Goal: Check status: Check status

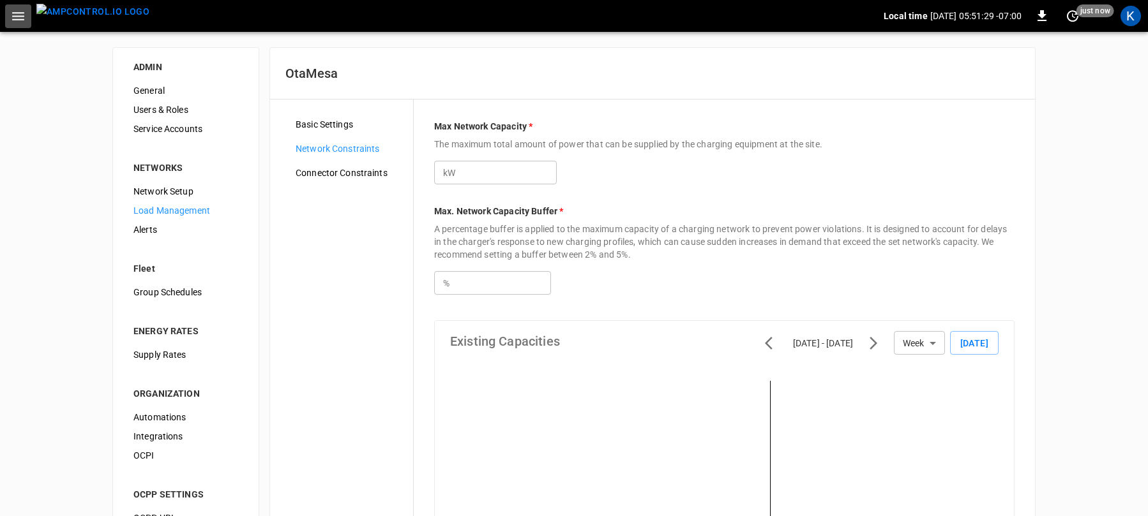
click at [15, 14] on icon "button" at bounding box center [18, 16] width 16 height 16
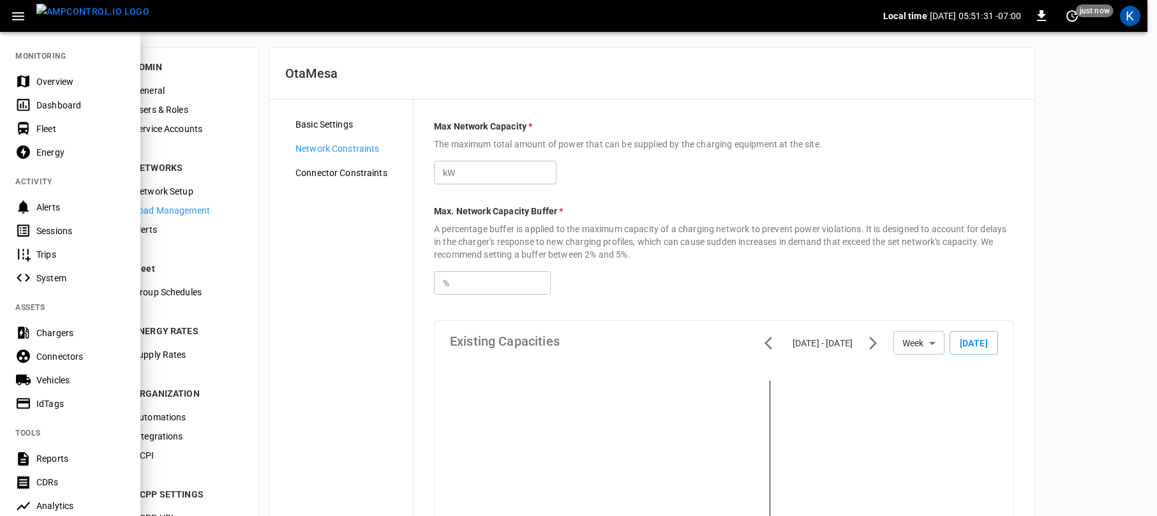
click at [53, 103] on div "Dashboard" at bounding box center [80, 105] width 89 height 13
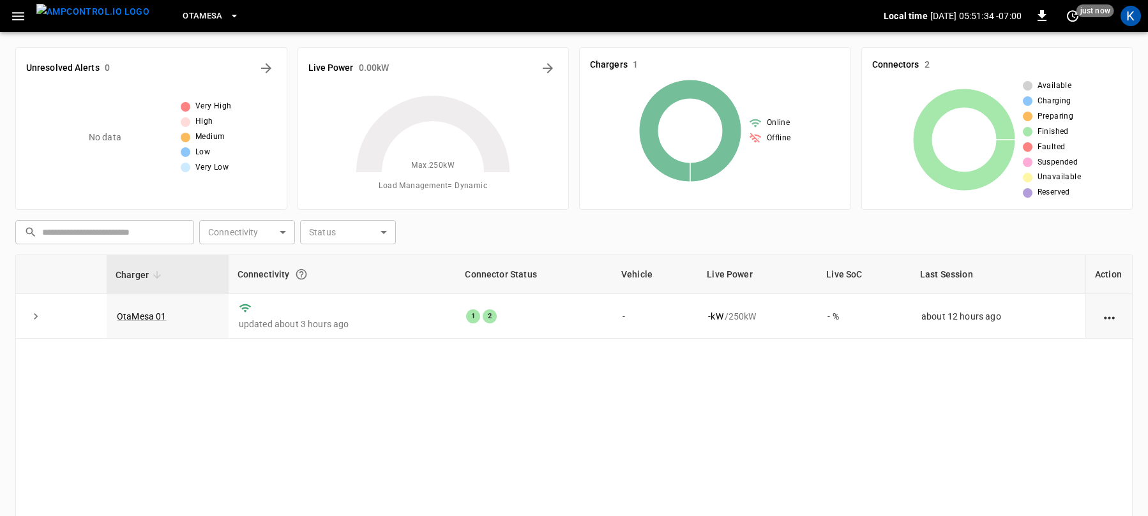
click at [186, 14] on span "OtaMesa" at bounding box center [203, 16] width 40 height 15
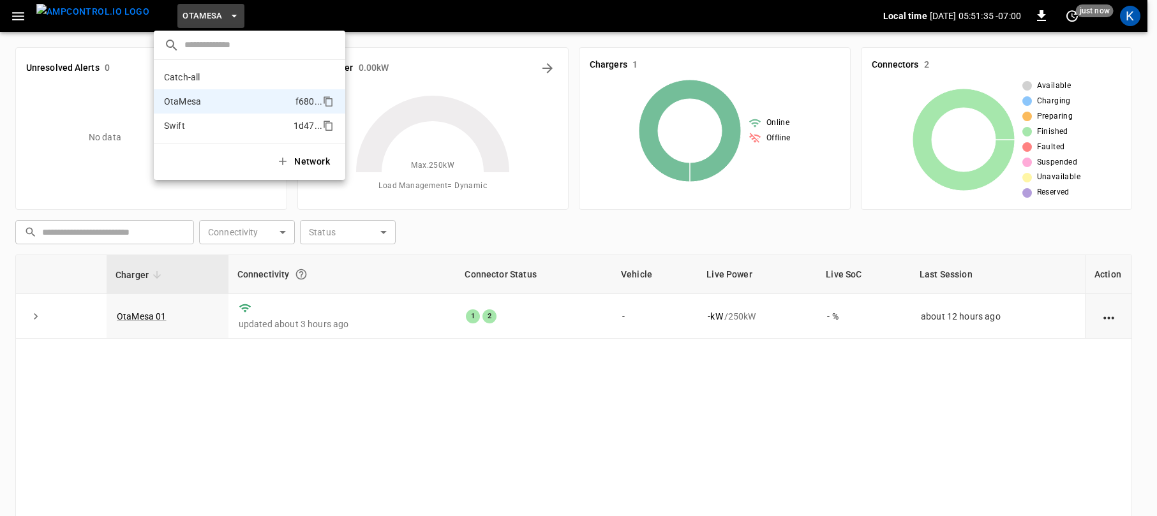
click at [188, 124] on p "Swift" at bounding box center [226, 125] width 124 height 13
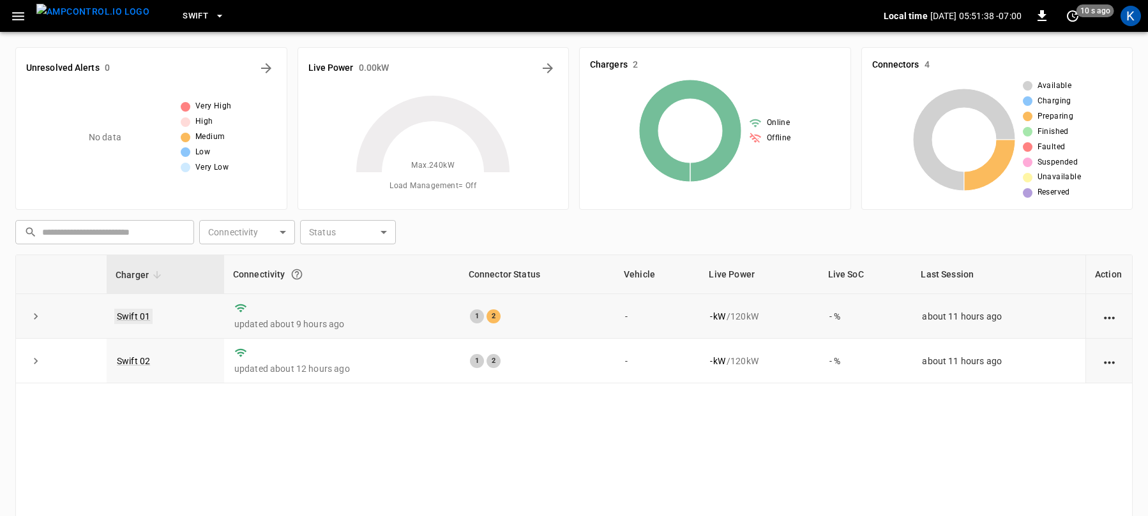
click at [136, 315] on link "Swift 01" at bounding box center [133, 316] width 38 height 15
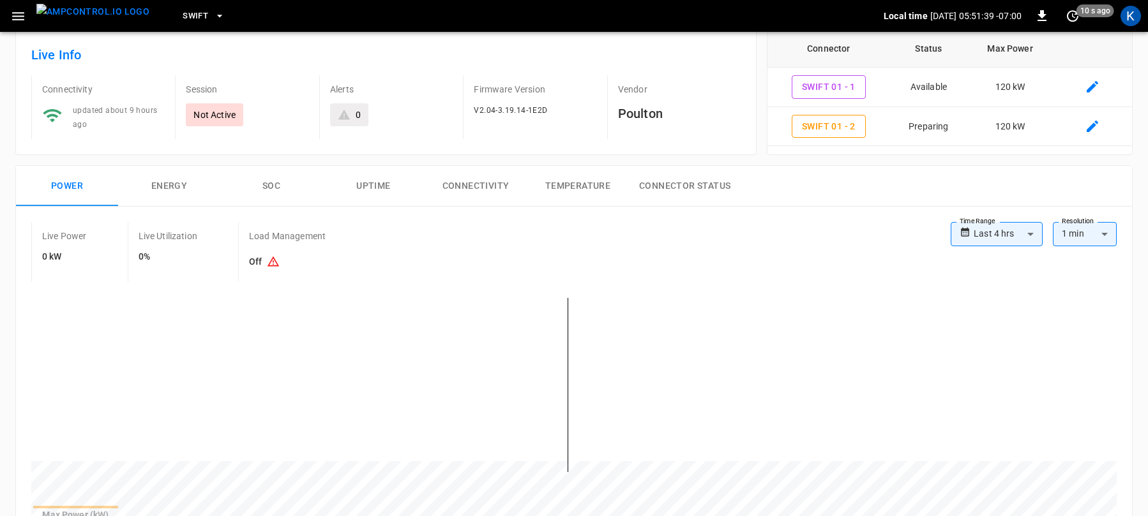
scroll to position [103, 0]
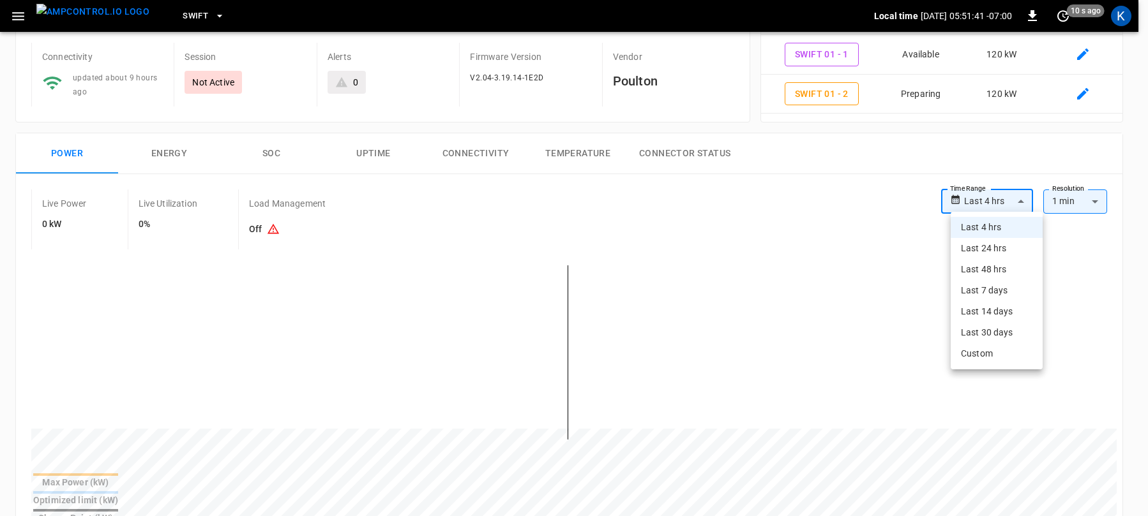
click at [988, 197] on body "**********" at bounding box center [574, 505] width 1148 height 1217
click at [984, 249] on li "Last 24 hrs" at bounding box center [997, 248] width 92 height 21
type input "**********"
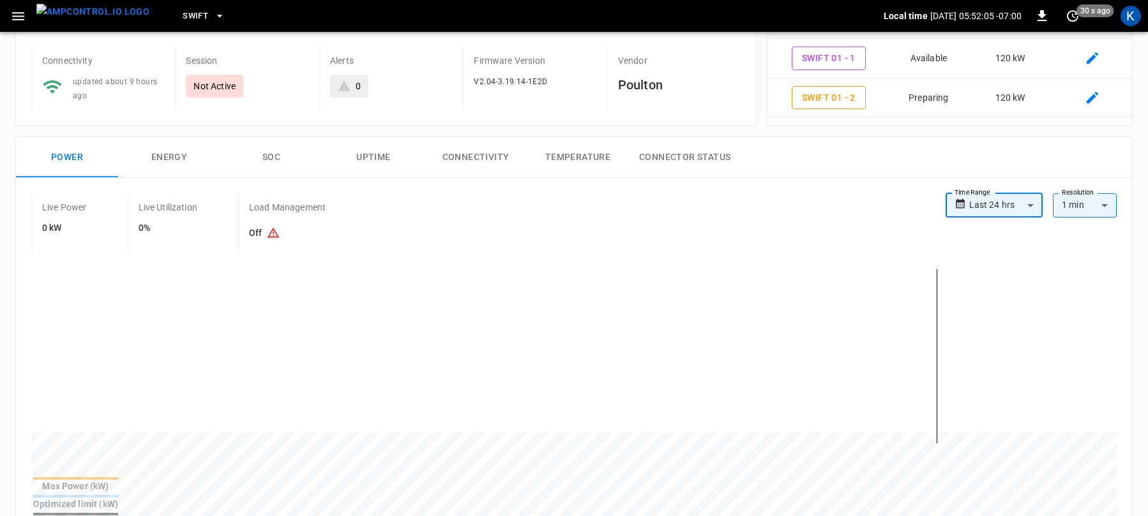
scroll to position [0, 0]
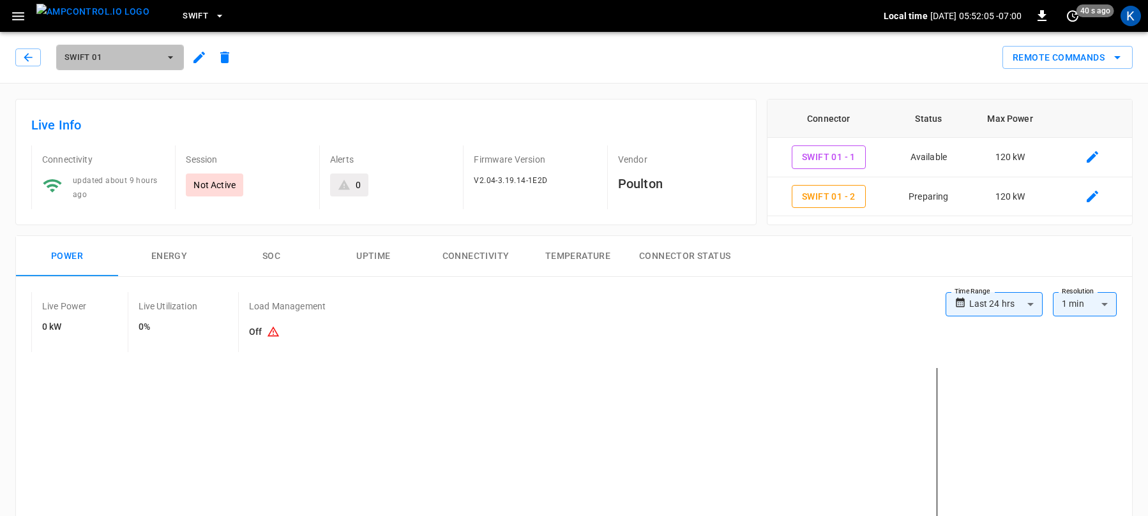
click at [112, 53] on span "Swift 01" at bounding box center [111, 57] width 94 height 15
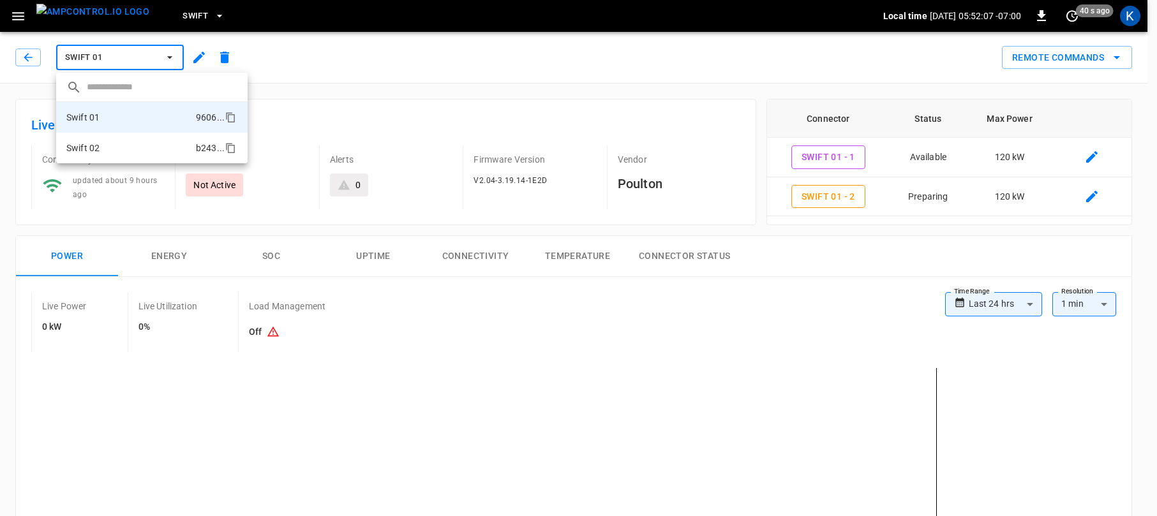
click at [112, 145] on li "Swift 02 b243 ..." at bounding box center [152, 148] width 192 height 31
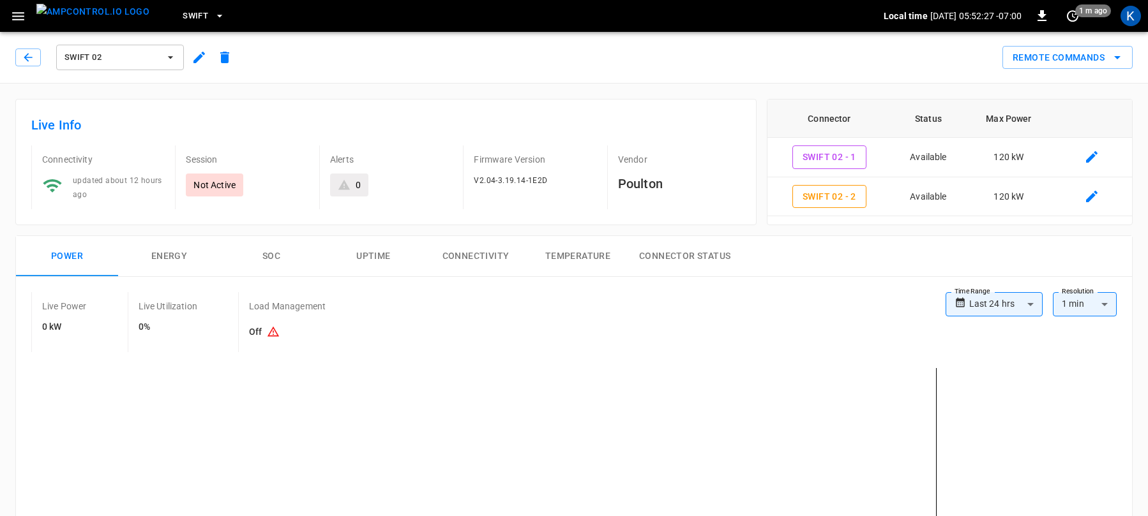
click at [80, 52] on span "Swift 02" at bounding box center [111, 57] width 94 height 15
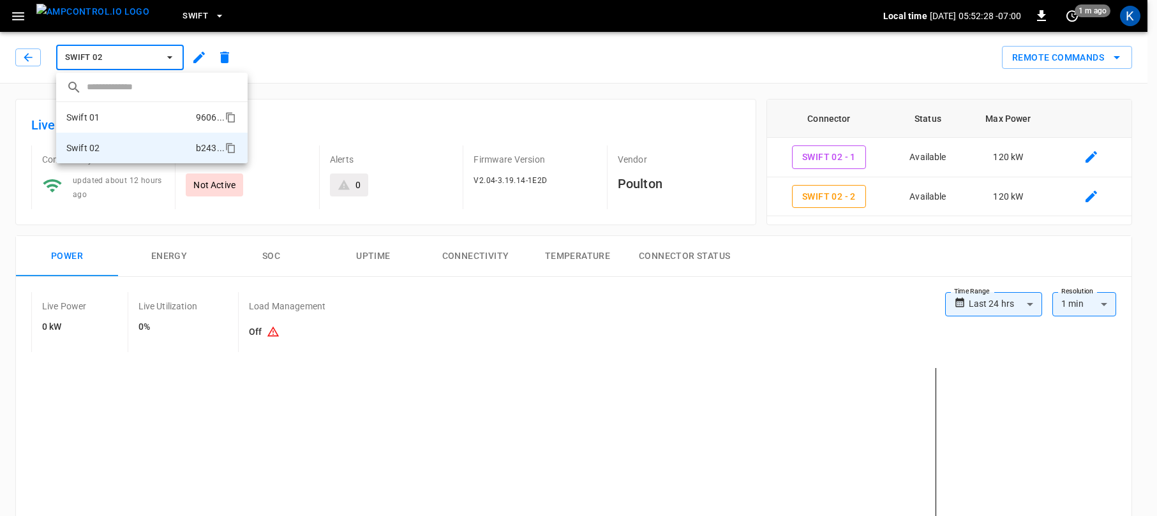
click at [112, 119] on li "Swift 01 9606 ..." at bounding box center [152, 117] width 192 height 31
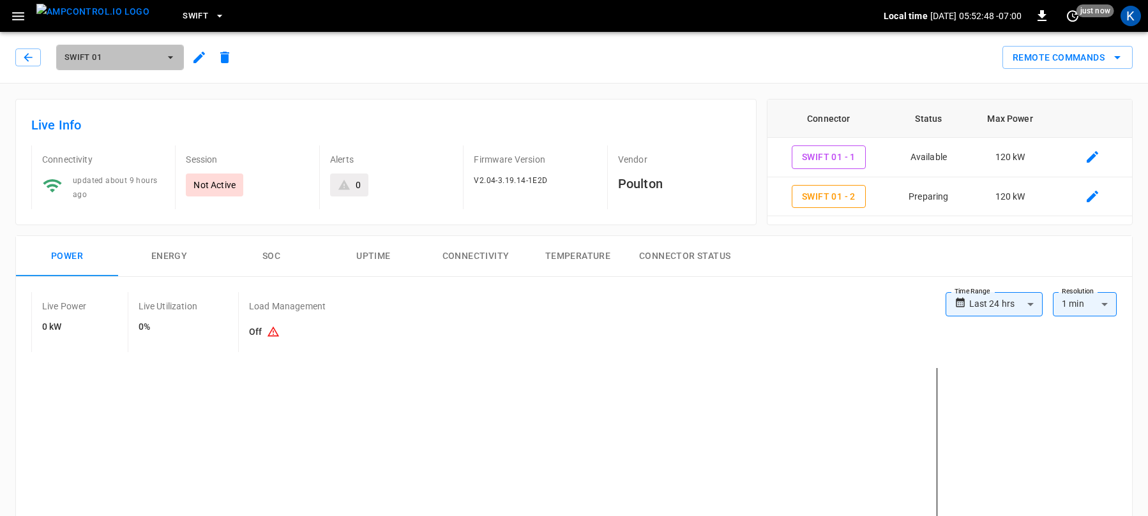
click at [116, 53] on span "Swift 01" at bounding box center [111, 57] width 94 height 15
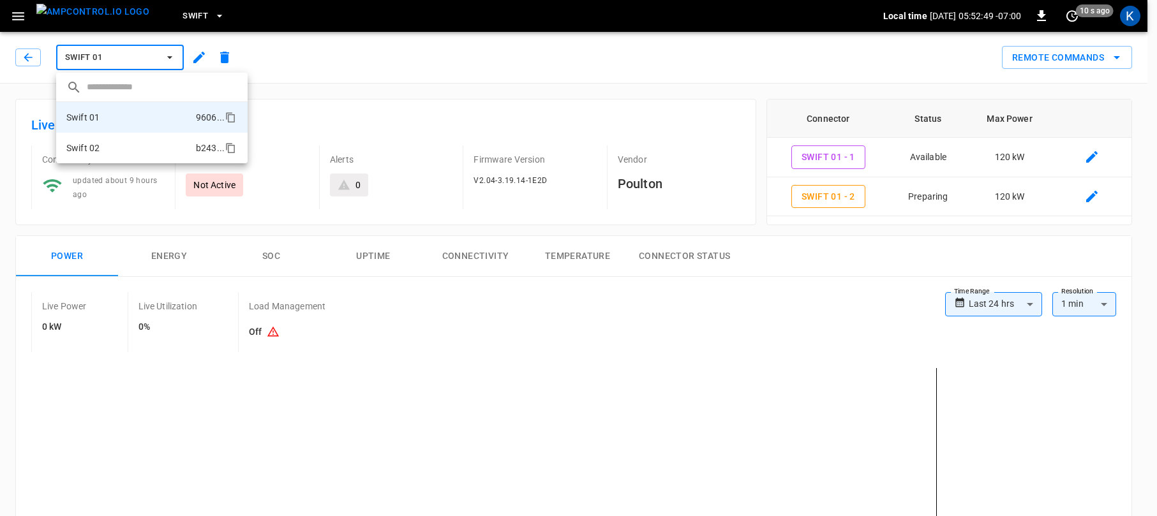
click at [105, 150] on li "Swift 02 b243 ..." at bounding box center [152, 148] width 192 height 31
